Goal: Information Seeking & Learning: Learn about a topic

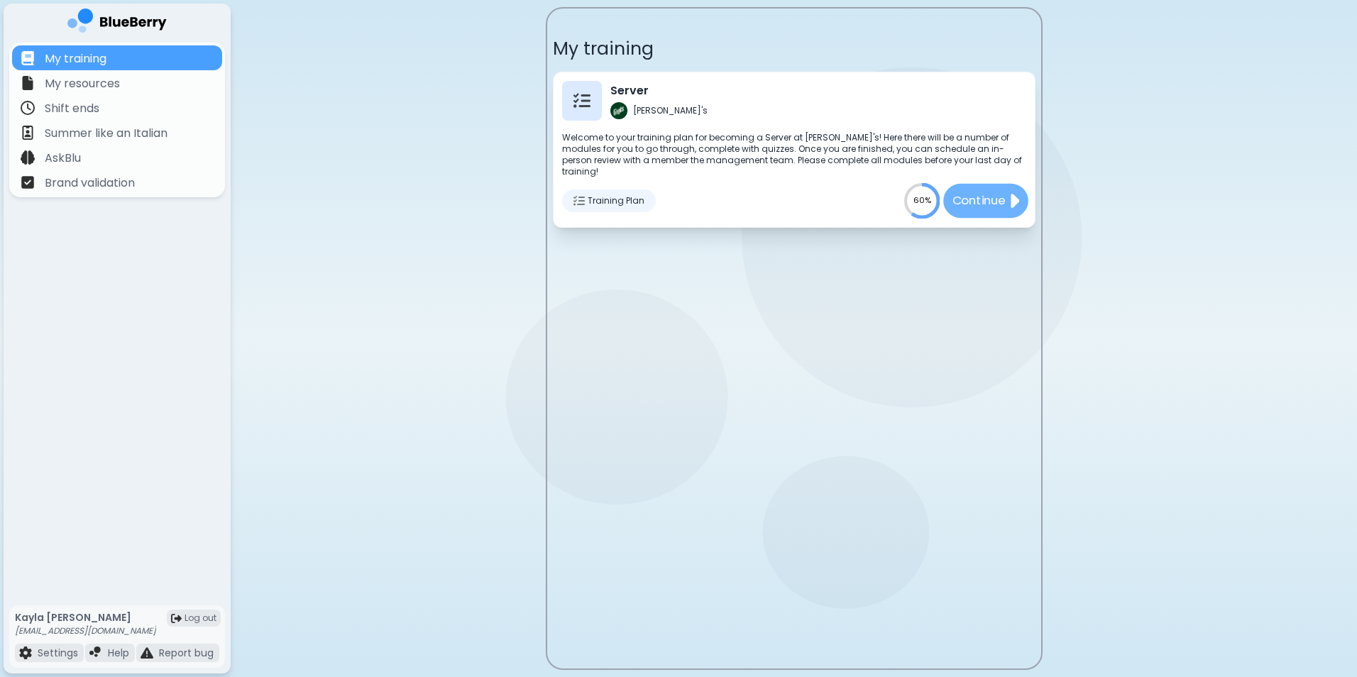
click at [978, 192] on p "Continue" at bounding box center [978, 201] width 53 height 18
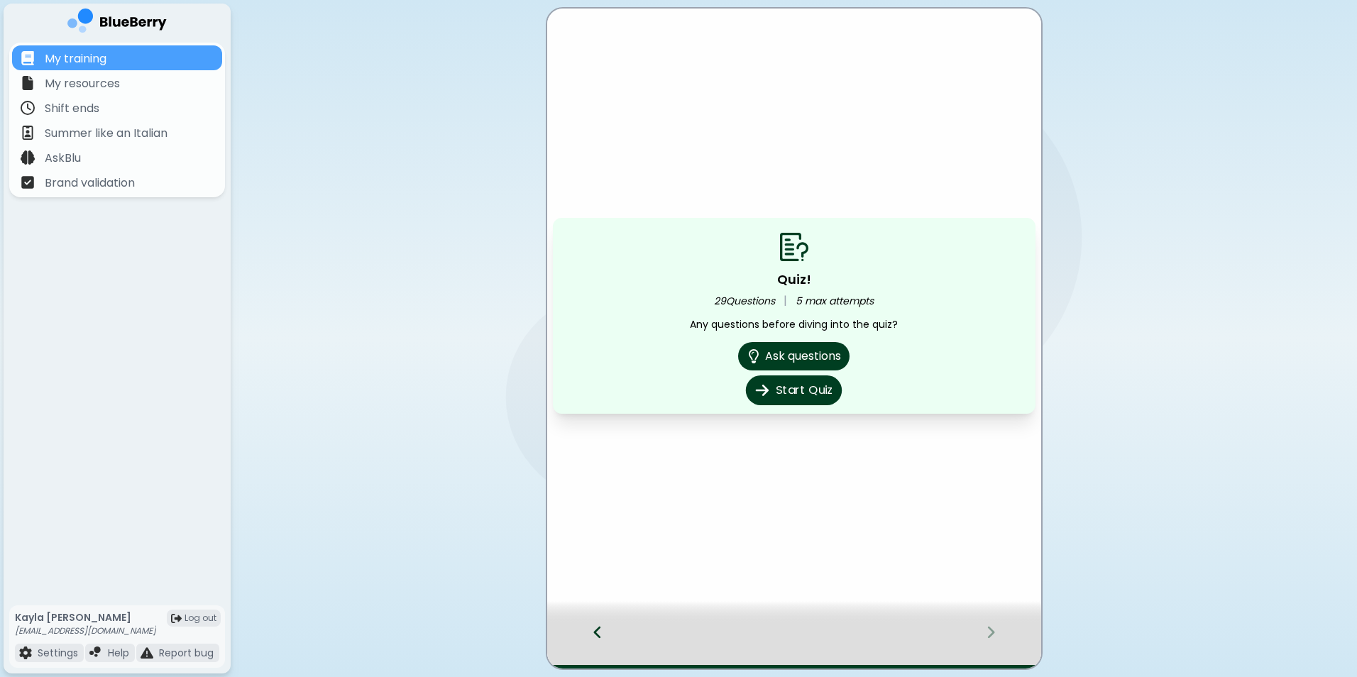
click at [798, 390] on button "Start Quiz" at bounding box center [794, 391] width 96 height 30
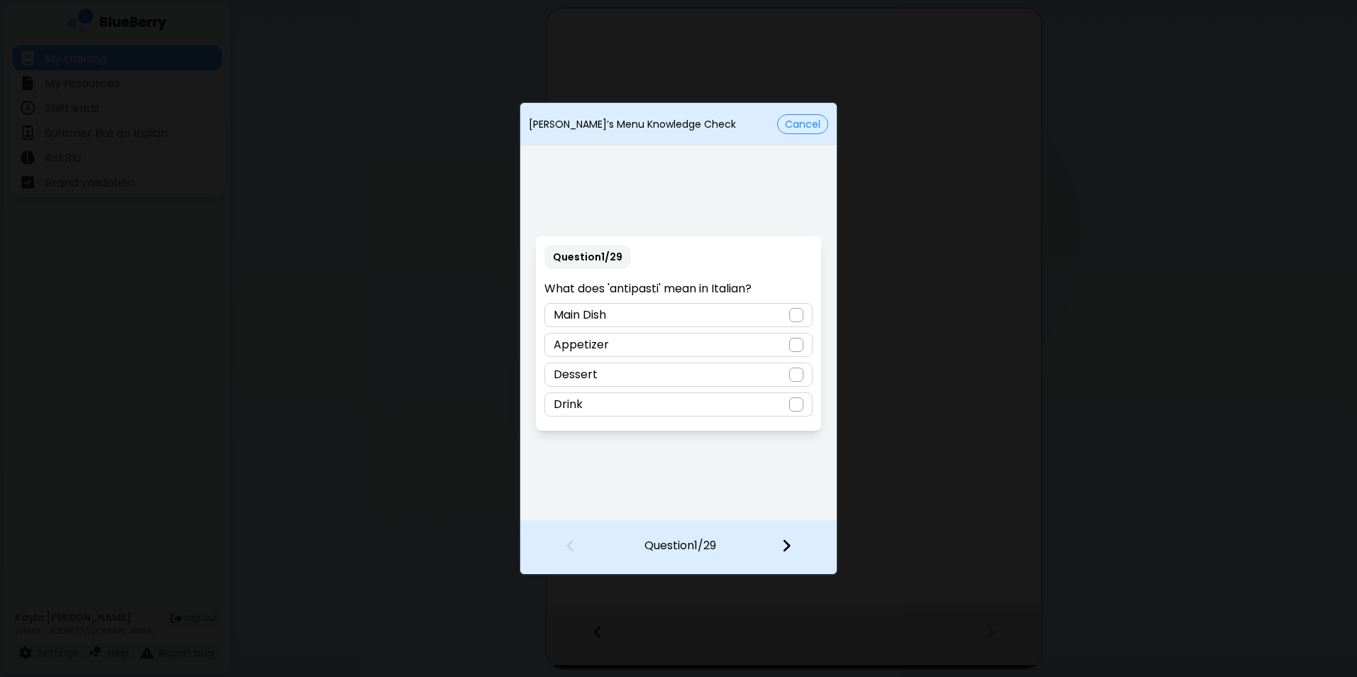
click at [784, 335] on div "Appetizer" at bounding box center [679, 345] width 268 height 24
click at [796, 544] on div at bounding box center [795, 547] width 84 height 53
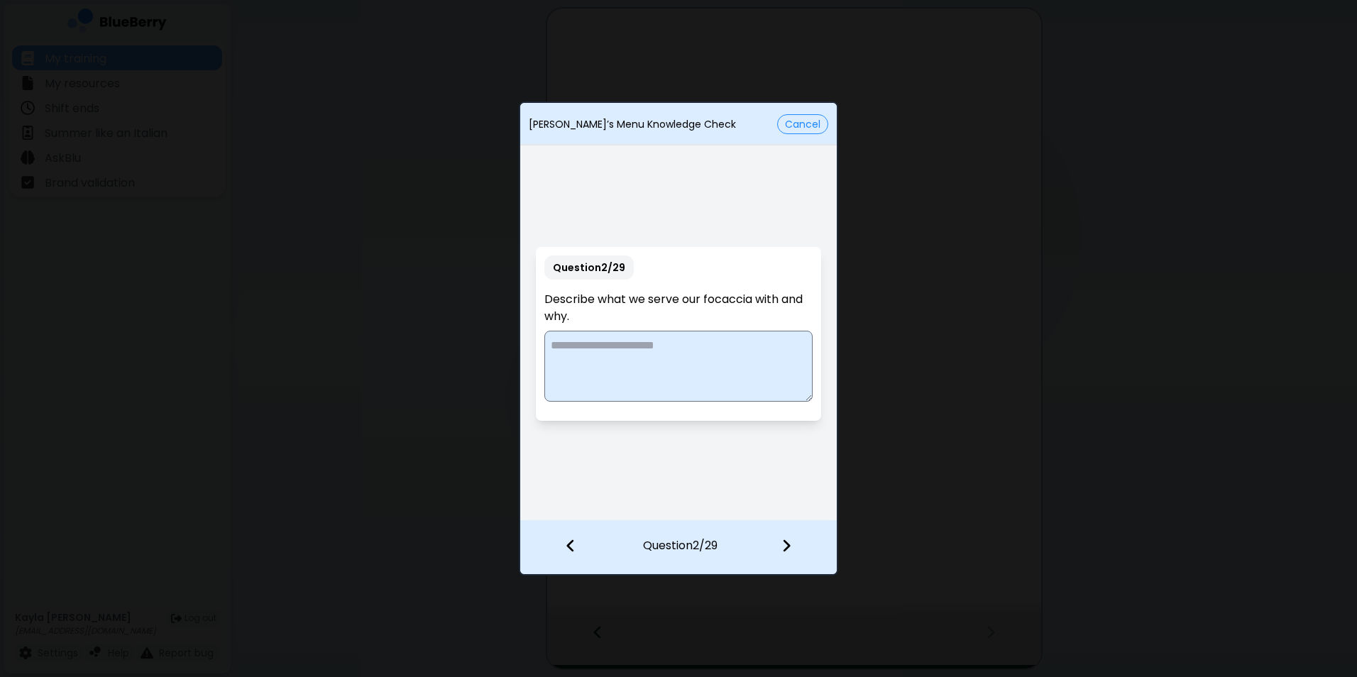
click at [733, 373] on textarea at bounding box center [679, 366] width 268 height 71
type textarea "**********"
